Goal: Task Accomplishment & Management: Complete application form

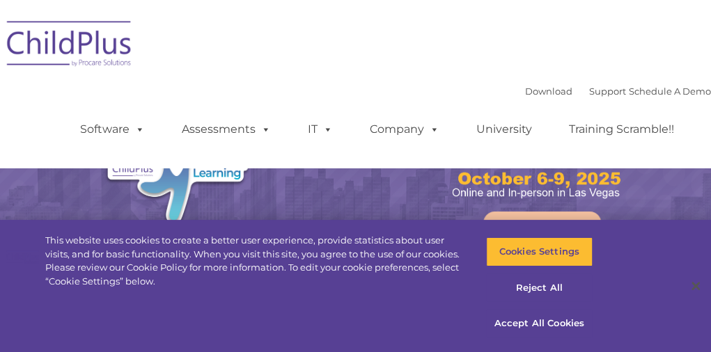
select select "MEDIUM"
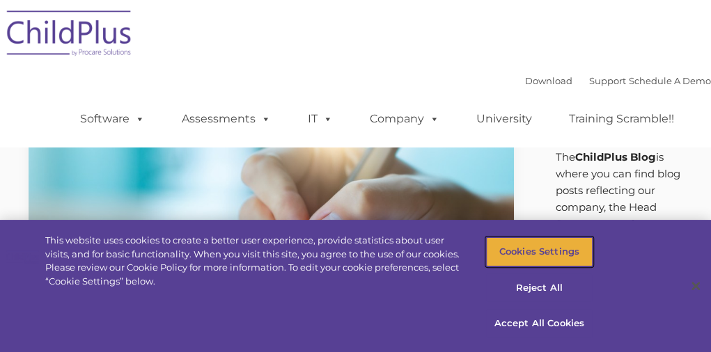
click at [547, 242] on button "Cookies Settings" at bounding box center [539, 251] width 107 height 29
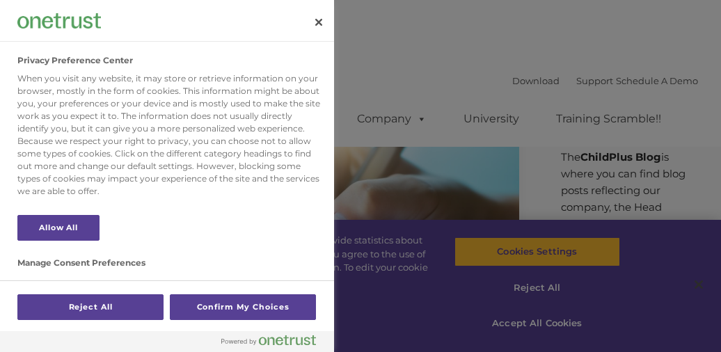
click at [94, 280] on section "Manage Consent Preferences Strictly Necessary Cookies Always Active These cooki…" at bounding box center [169, 233] width 305 height 382
click at [72, 213] on section "Manage Consent Preferences Strictly Necessary Cookies Always Active These cooki…" at bounding box center [169, 233] width 305 height 382
click at [75, 222] on button "Allow All" at bounding box center [58, 228] width 82 height 26
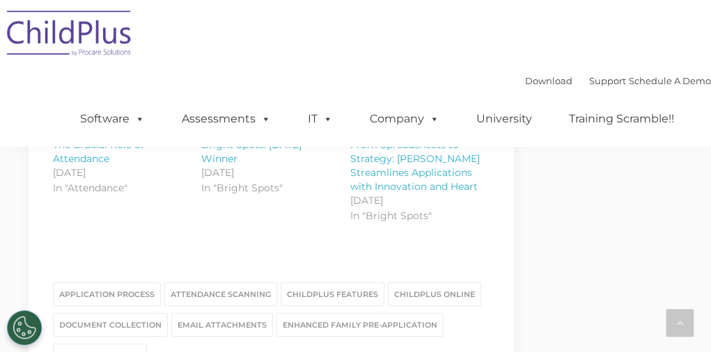
scroll to position [1844, 0]
